Goal: Information Seeking & Learning: Learn about a topic

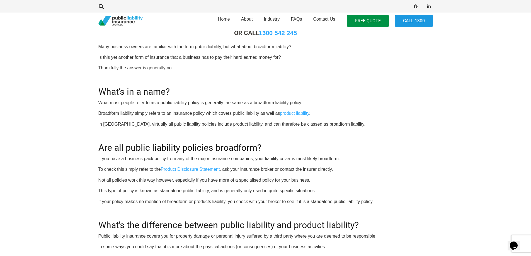
scroll to position [279, 0]
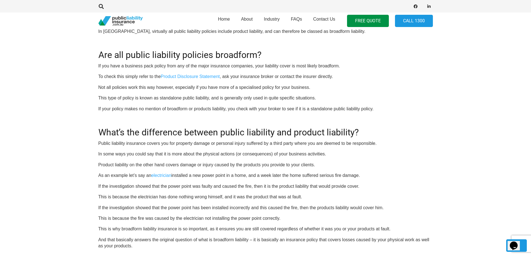
click at [204, 133] on h2 "What’s the difference between public liability and product liability?" at bounding box center [265, 128] width 334 height 17
click at [237, 129] on h2 "What’s the difference between public liability and product liability?" at bounding box center [265, 128] width 334 height 17
click at [258, 130] on h2 "What’s the difference between public liability and product liability?" at bounding box center [265, 128] width 334 height 17
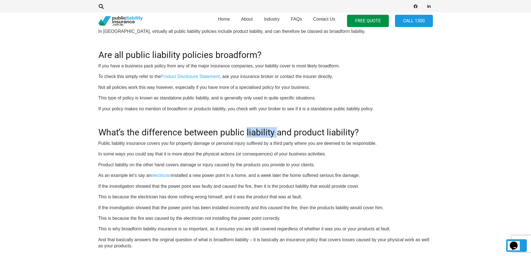
click at [258, 130] on h2 "What’s the difference between public liability and product liability?" at bounding box center [265, 128] width 334 height 17
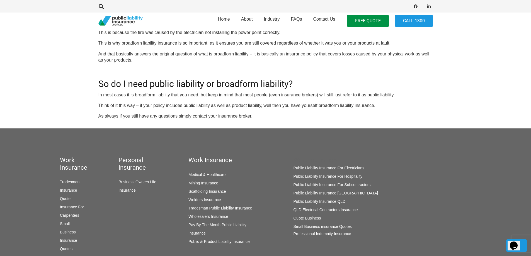
scroll to position [372, 0]
